Goal: Entertainment & Leisure: Consume media (video, audio)

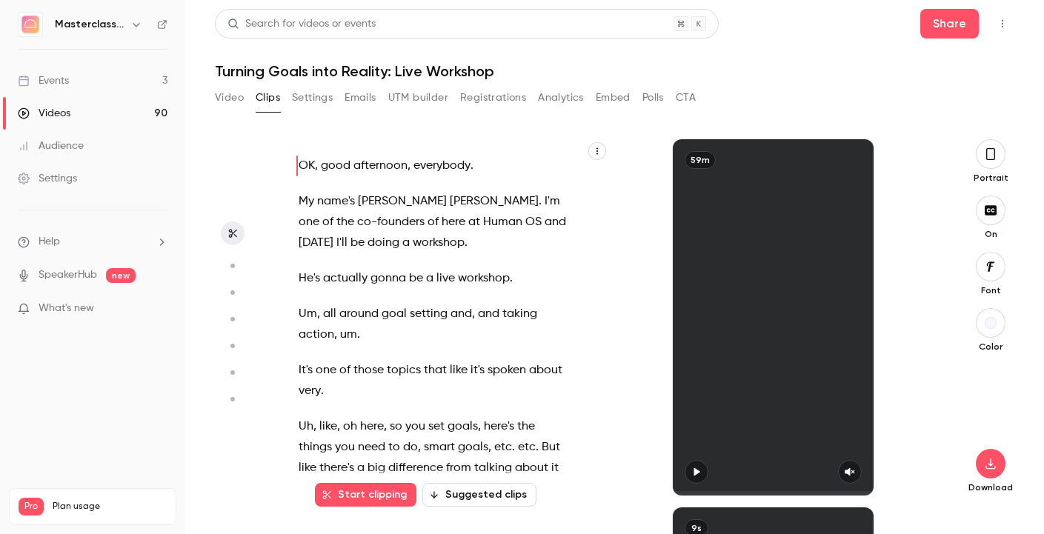
click at [96, 103] on link "Videos 90" at bounding box center [92, 113] width 185 height 33
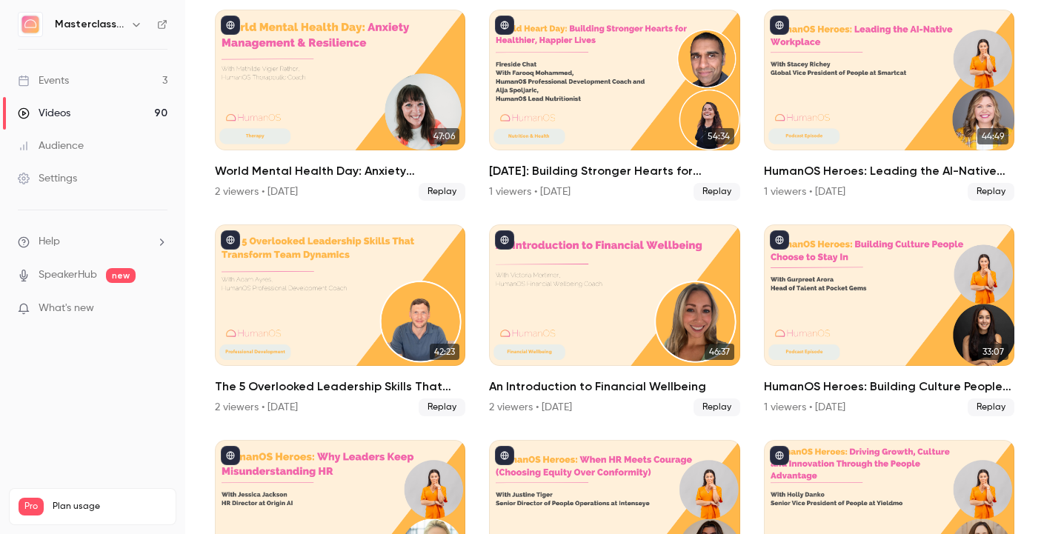
scroll to position [121, 0]
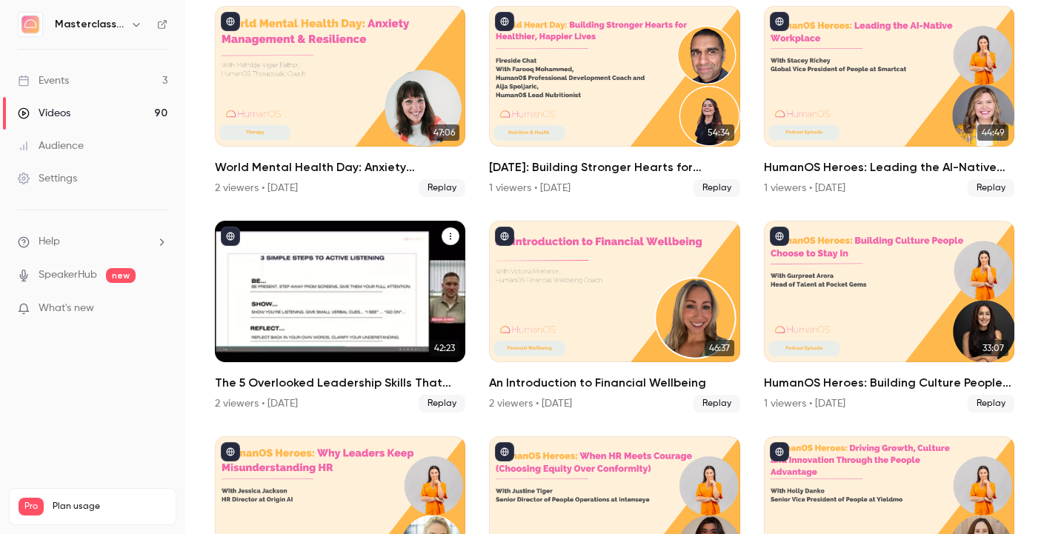
click at [238, 374] on h2 "The 5 Overlooked Leadership Skills That Transform Team Dynamics" at bounding box center [340, 383] width 250 height 18
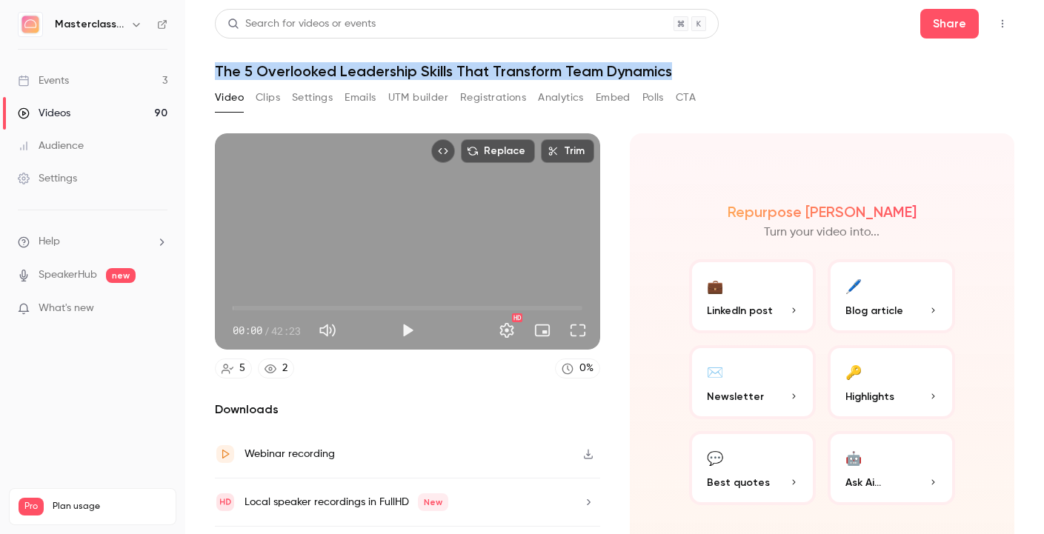
drag, startPoint x: 207, startPoint y: 71, endPoint x: 670, endPoint y: 71, distance: 462.2
click at [670, 71] on main "Search for videos or events Share The 5 Overlooked Leadership Skills That Trans…" at bounding box center [614, 267] width 859 height 534
copy h1 "The 5 Overlooked Leadership Skills That Transform Team Dynamics"
click at [244, 70] on h1 "The 5 Overlooked Leadership Skills That Transform Team Dynamics" at bounding box center [614, 71] width 799 height 18
drag, startPoint x: 213, startPoint y: 70, endPoint x: 822, endPoint y: 68, distance: 608.9
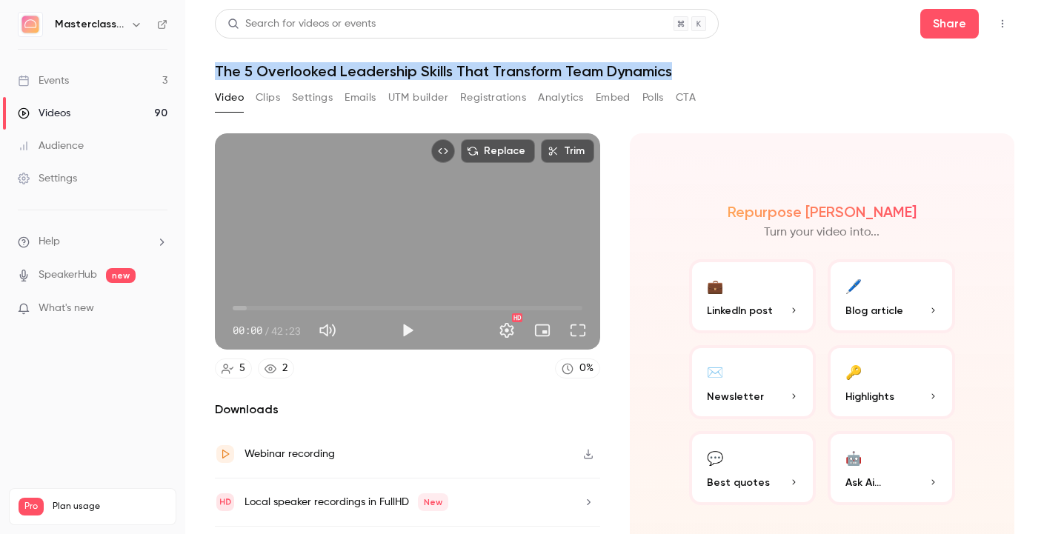
click at [822, 68] on main "Search for videos or events Share The 5 Overlooked Leadership Skills That Trans…" at bounding box center [614, 267] width 859 height 534
copy h1 "The 5 Overlooked Leadership Skills That Transform Team Dynamics"
